Goal: Information Seeking & Learning: Find specific fact

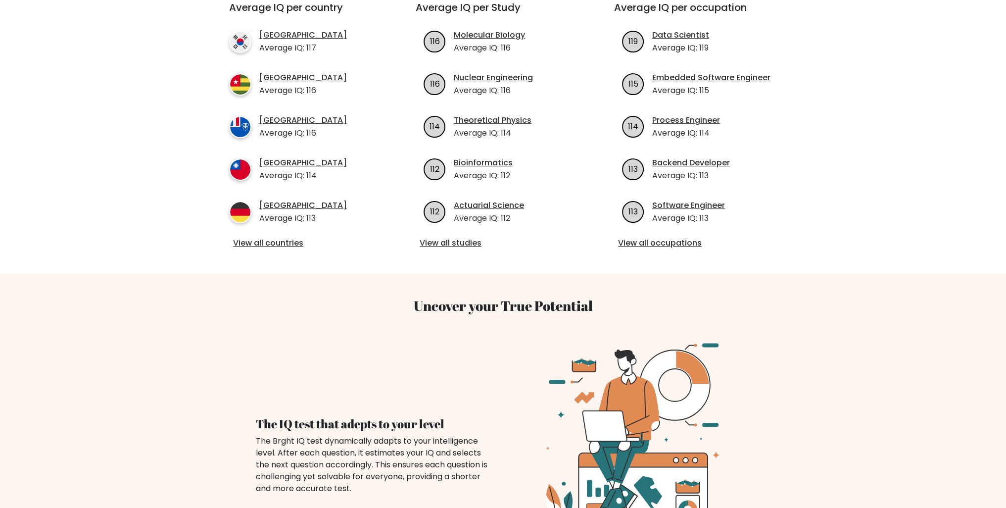
scroll to position [396, 0]
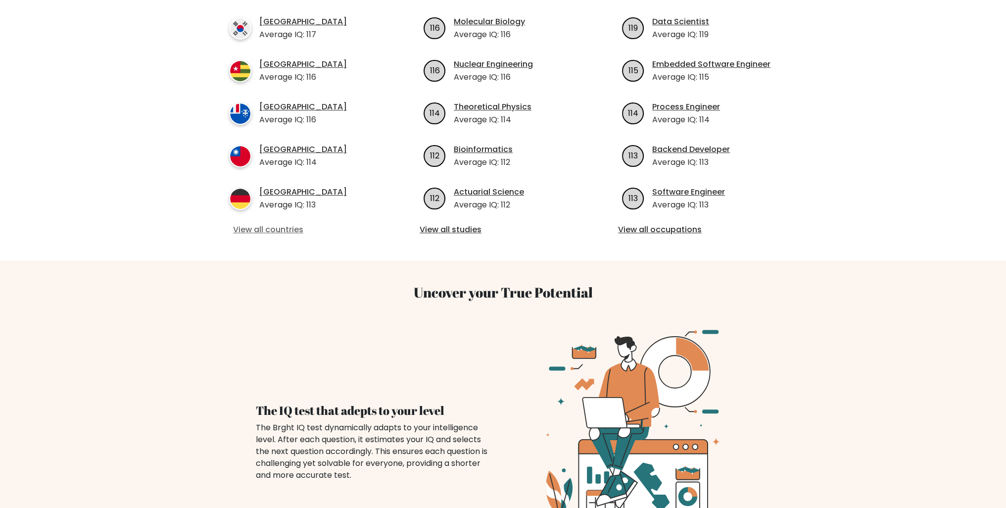
click at [269, 224] on link "View all countries" at bounding box center [304, 230] width 143 height 12
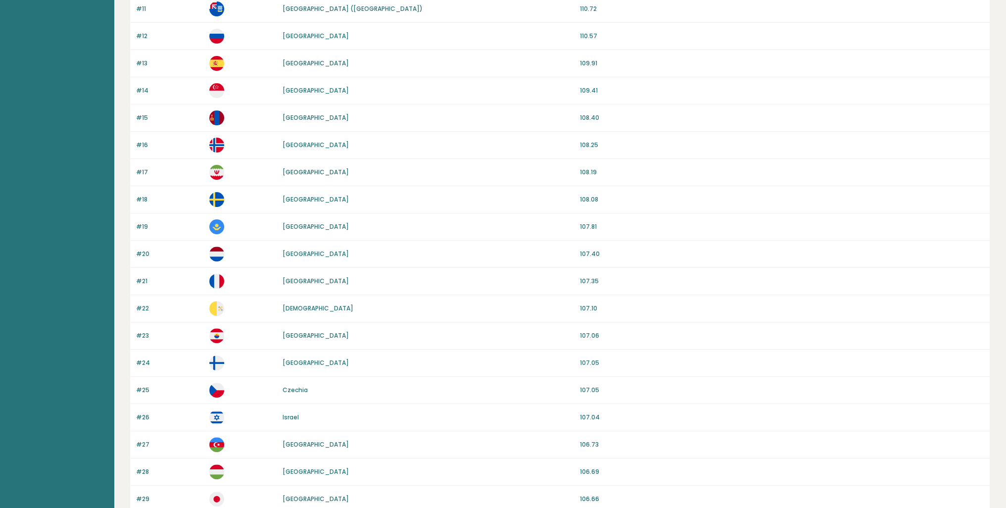
scroll to position [396, 0]
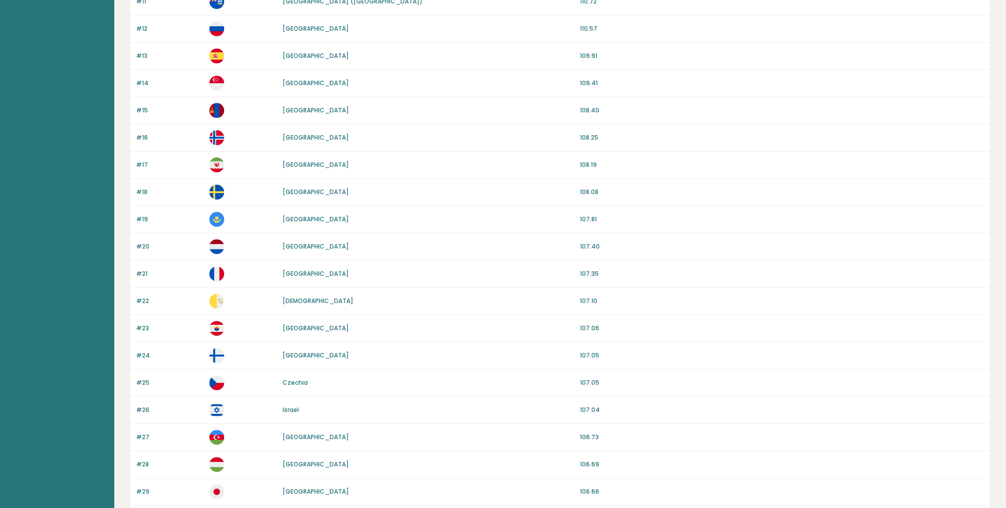
click at [300, 357] on p "[GEOGRAPHIC_DATA]" at bounding box center [316, 355] width 66 height 9
click at [301, 355] on link "[GEOGRAPHIC_DATA]" at bounding box center [316, 355] width 66 height 8
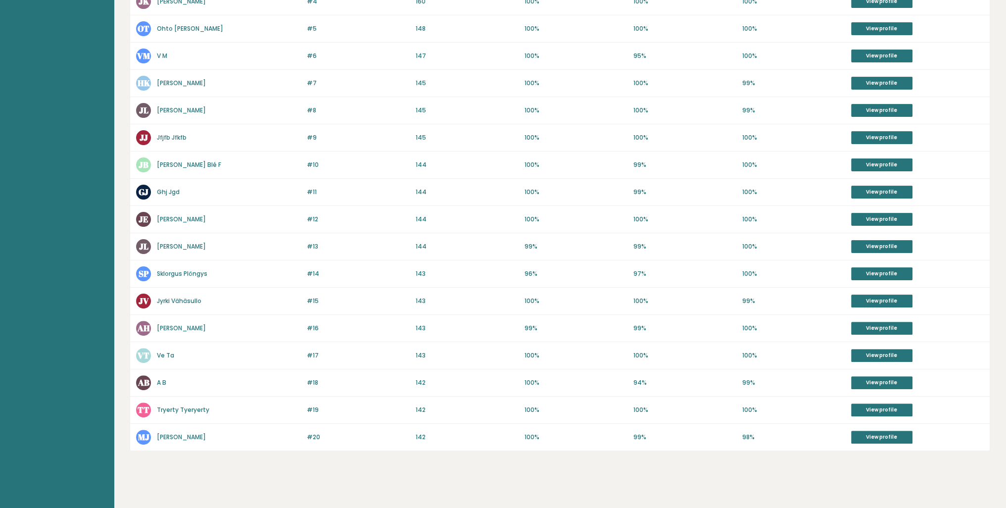
scroll to position [328, 0]
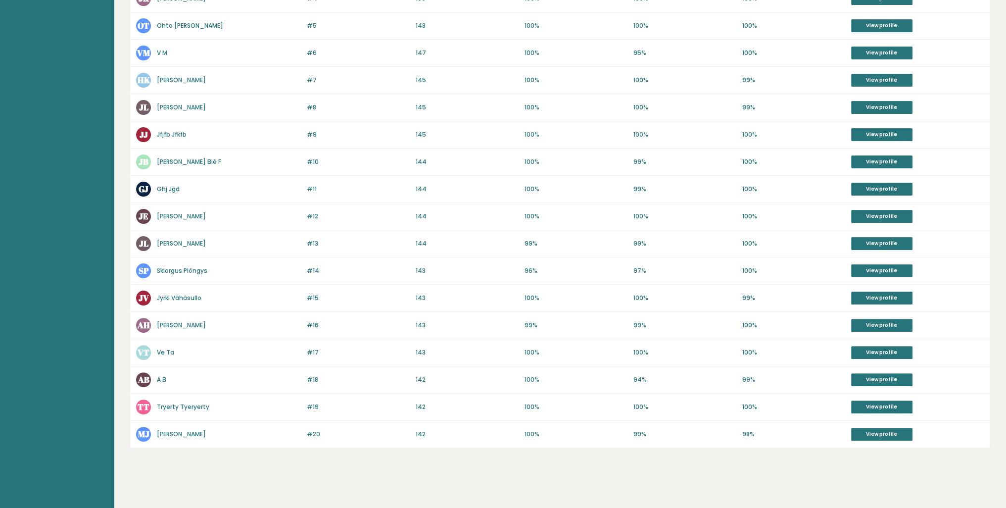
click at [391, 482] on div "Highest IQ scores in Finland Country statistics Country Finland Population 5,52…" at bounding box center [560, 107] width 861 height 809
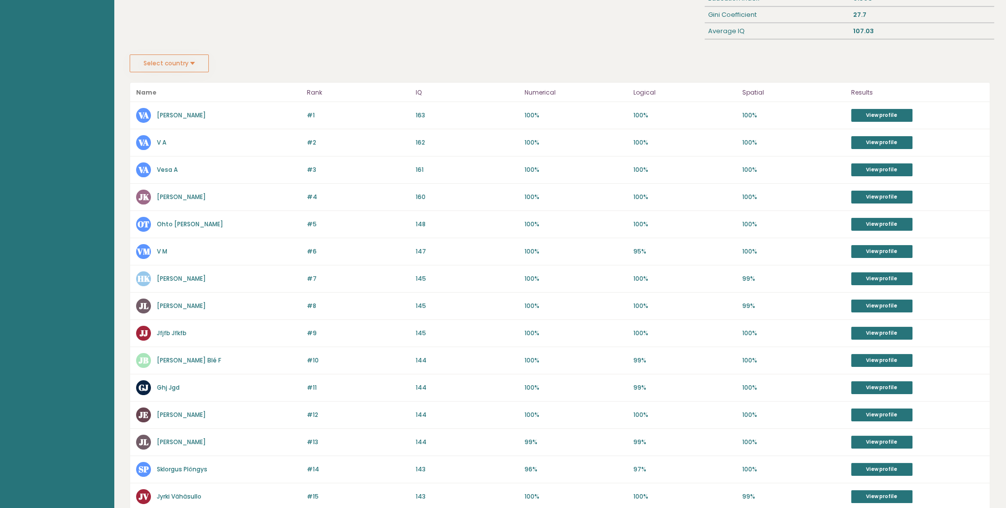
scroll to position [297, 0]
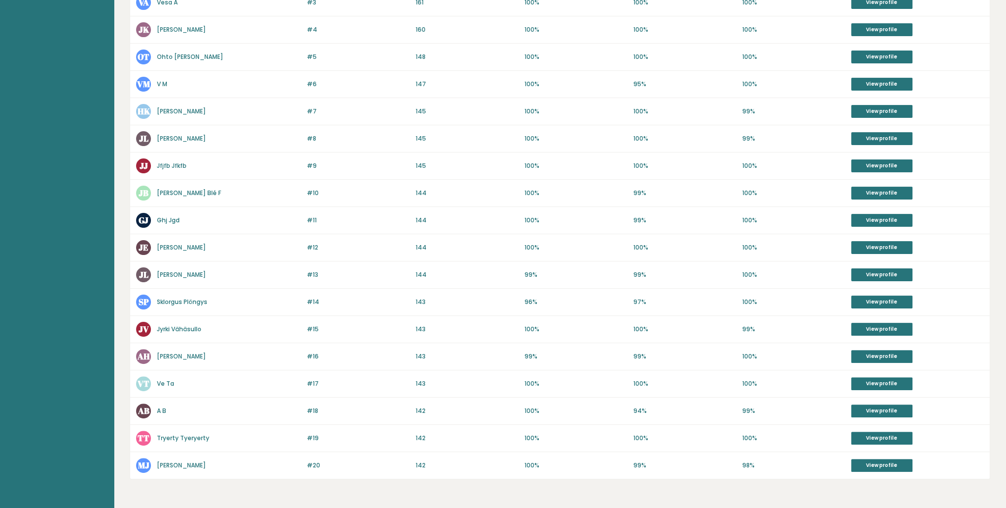
click at [202, 436] on link "Tryerty Tyeryerty" at bounding box center [183, 438] width 52 height 8
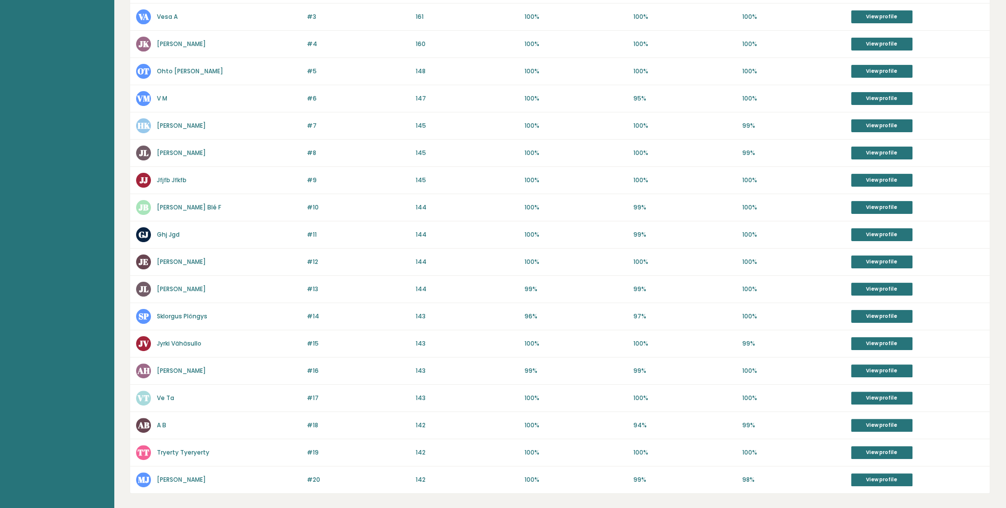
scroll to position [279, 0]
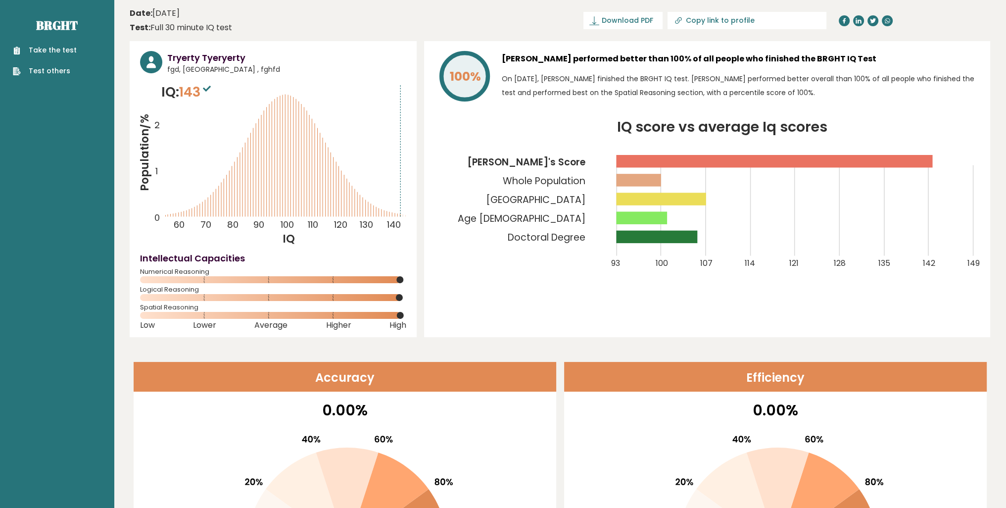
drag, startPoint x: 153, startPoint y: 105, endPoint x: 148, endPoint y: 123, distance: 18.4
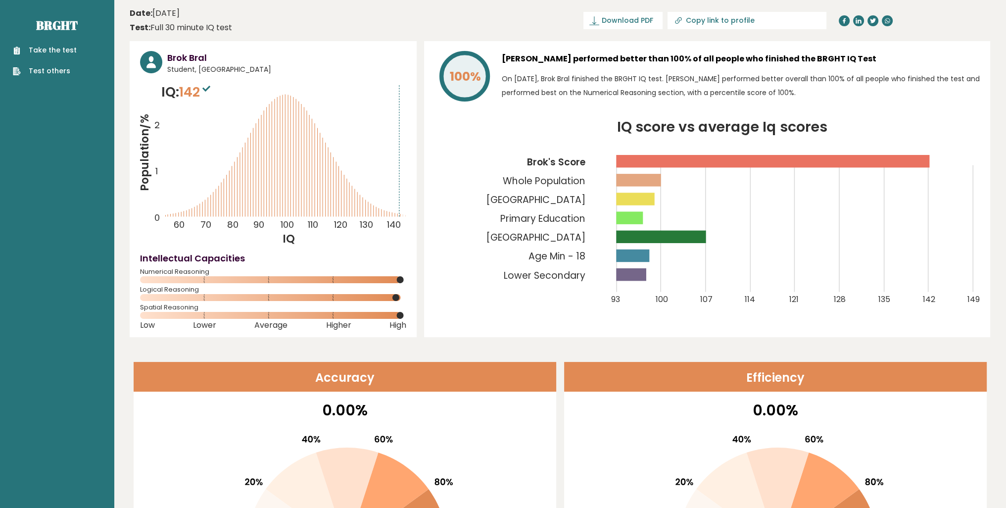
click at [755, 22] on input "Copy link to profile" at bounding box center [752, 20] width 135 height 8
type input "[URL][DOMAIN_NAME][PERSON_NAME]"
click at [768, 23] on input "[URL][DOMAIN_NAME][PERSON_NAME]" at bounding box center [717, 20] width 135 height 8
